Goal: Information Seeking & Learning: Learn about a topic

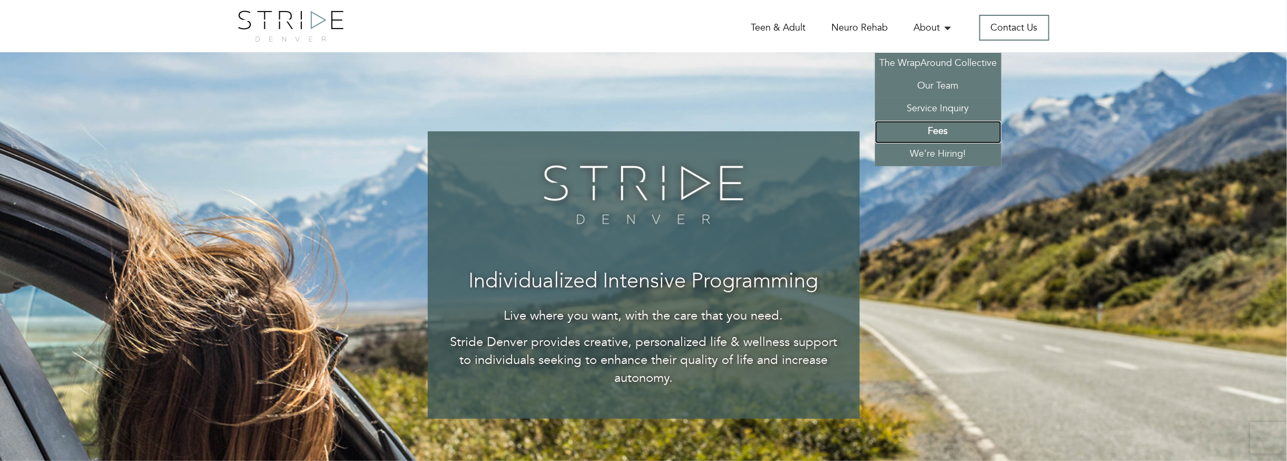
click at [936, 129] on link "Fees" at bounding box center [938, 132] width 126 height 23
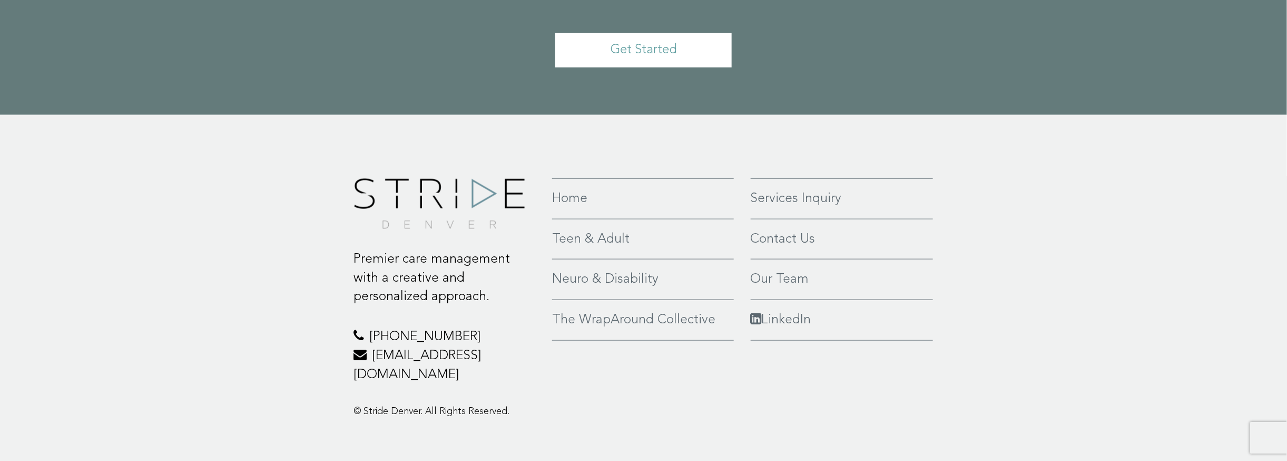
scroll to position [630, 0]
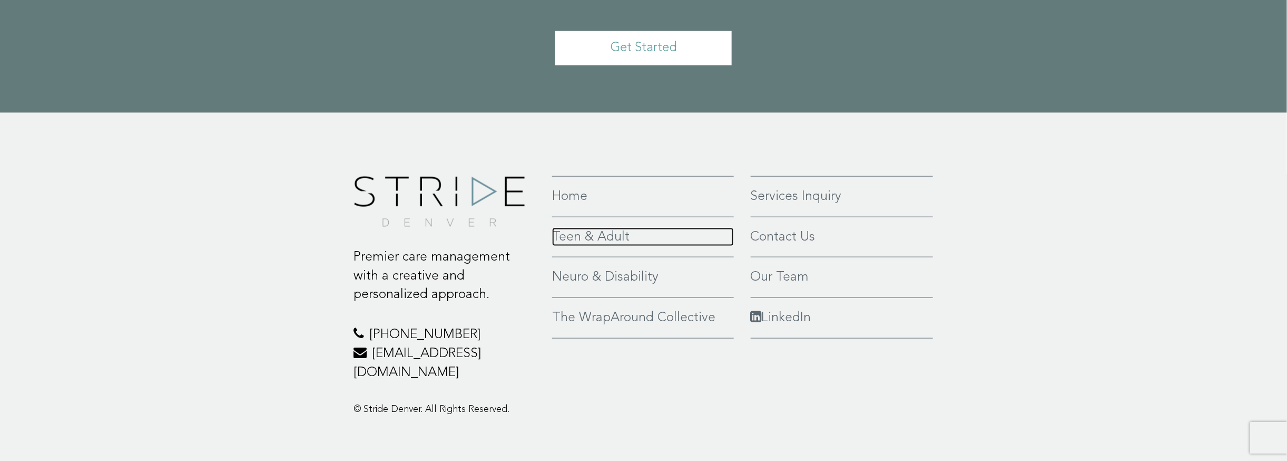
click at [576, 239] on link "Teen & Adult" at bounding box center [643, 237] width 182 height 19
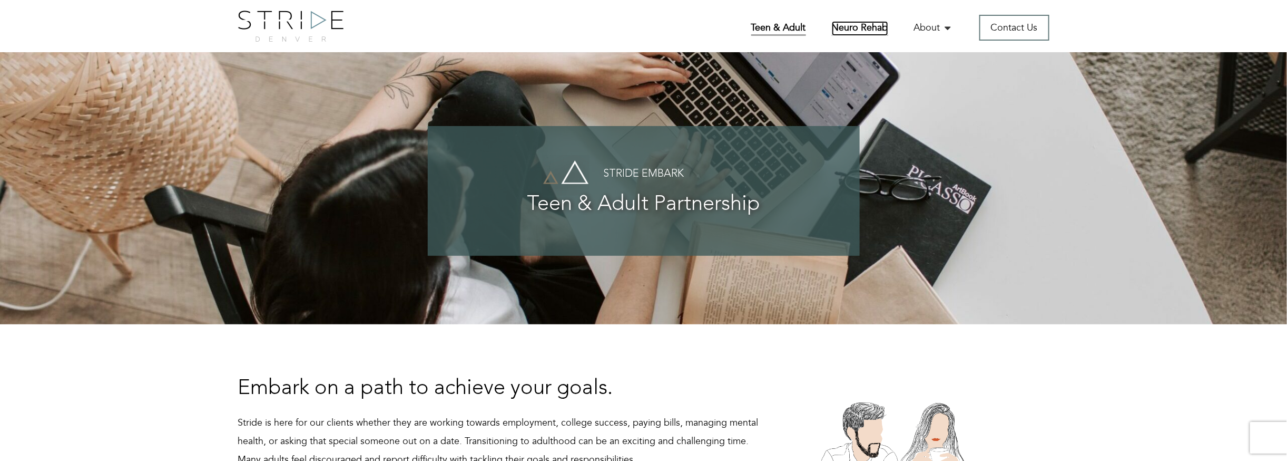
click at [868, 26] on link "Neuro Rehab" at bounding box center [860, 28] width 56 height 15
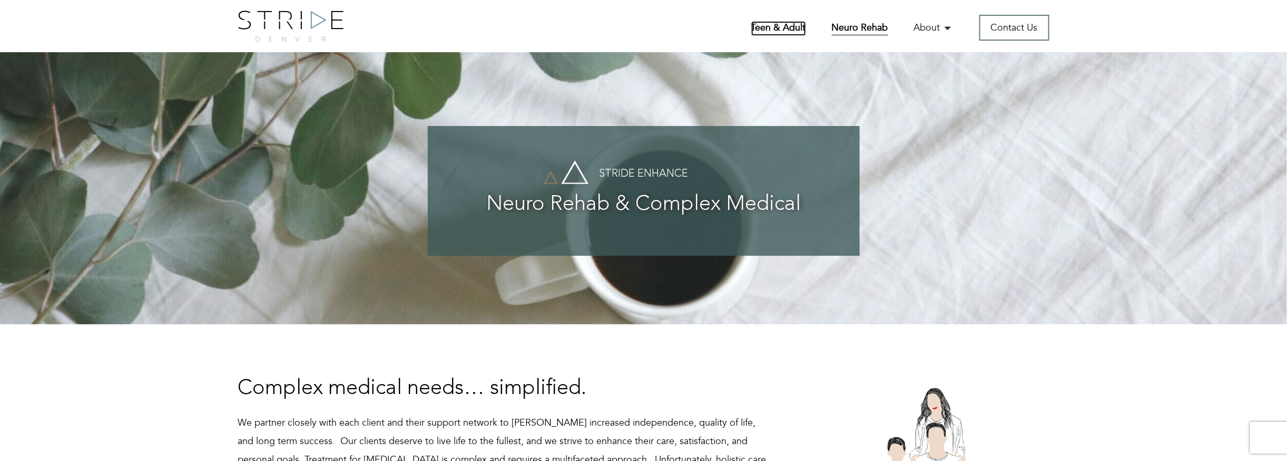
click at [791, 27] on link "Teen & Adult" at bounding box center [778, 28] width 55 height 15
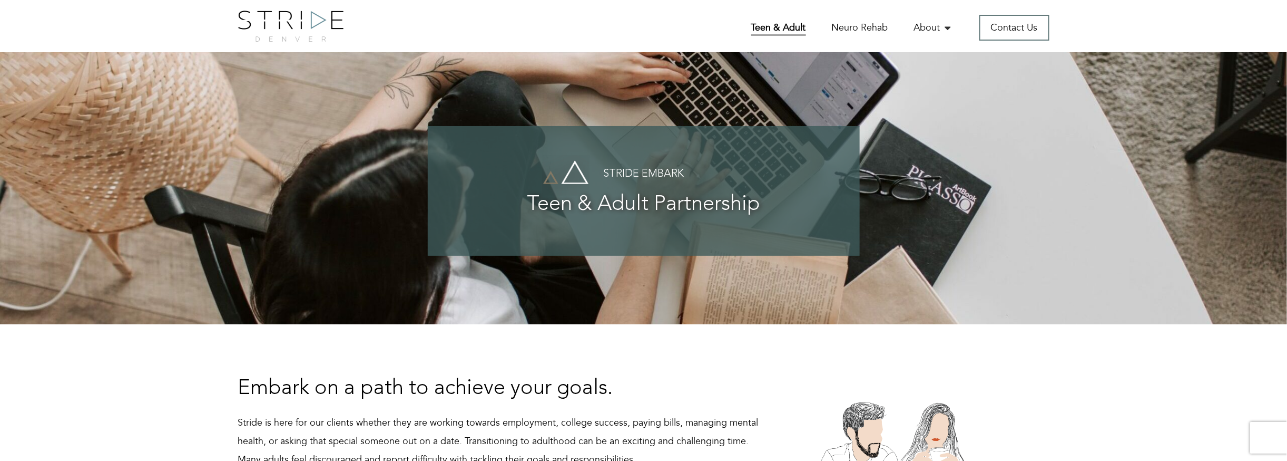
click at [575, 180] on h4 "Stride Embark" at bounding box center [644, 174] width 390 height 12
